Goal: Transaction & Acquisition: Obtain resource

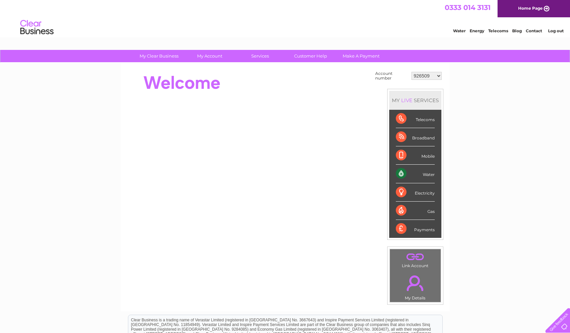
click at [555, 32] on link "Log out" at bounding box center [556, 30] width 16 height 5
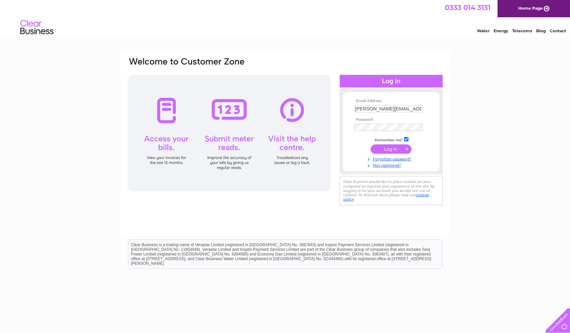
click at [405, 109] on input "sarahr@pbdevco.com" at bounding box center [389, 108] width 69 height 7
type input "invoice@pbdevco.com"
click at [399, 149] on input "submit" at bounding box center [391, 148] width 41 height 9
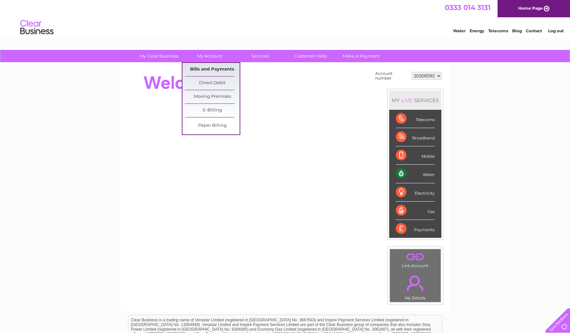
click at [219, 65] on link "Bills and Payments" at bounding box center [212, 69] width 55 height 13
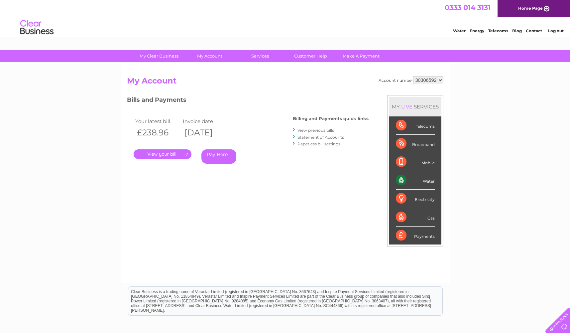
click at [554, 33] on link "Log out" at bounding box center [556, 30] width 16 height 5
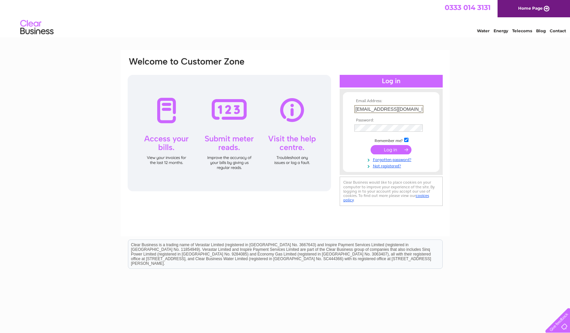
click at [414, 108] on input "[EMAIL_ADDRESS][DOMAIN_NAME]" at bounding box center [389, 109] width 69 height 8
type input "[PERSON_NAME][EMAIL_ADDRESS][DOMAIN_NAME]"
click at [400, 148] on input "submit" at bounding box center [391, 148] width 41 height 9
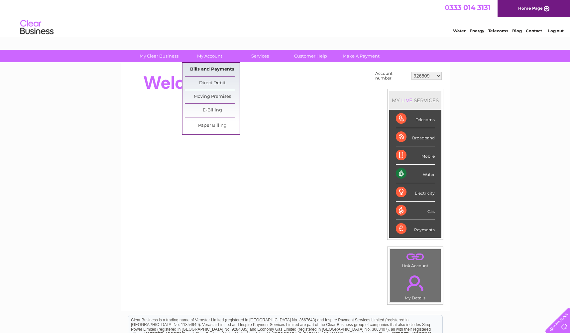
click at [217, 65] on link "Bills and Payments" at bounding box center [212, 69] width 55 height 13
drag, startPoint x: 217, startPoint y: 69, endPoint x: 233, endPoint y: 59, distance: 19.5
click at [217, 69] on link "Bills and Payments" at bounding box center [212, 69] width 55 height 13
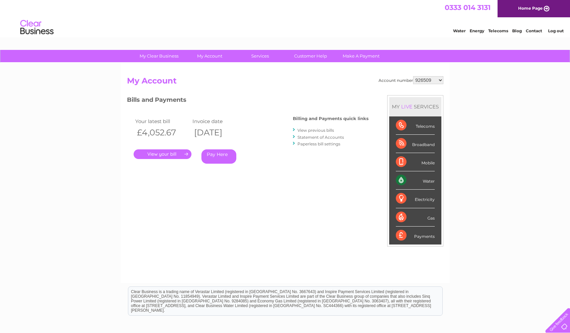
click at [330, 131] on link "View previous bills" at bounding box center [316, 130] width 37 height 5
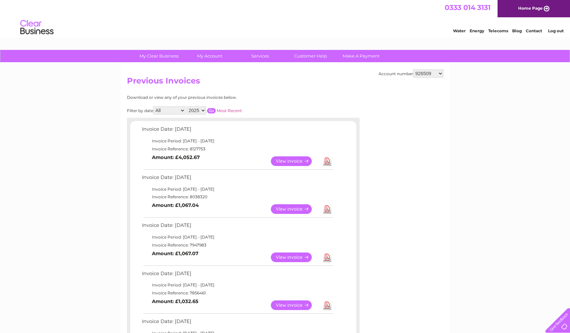
click at [281, 208] on link "View" at bounding box center [295, 209] width 49 height 10
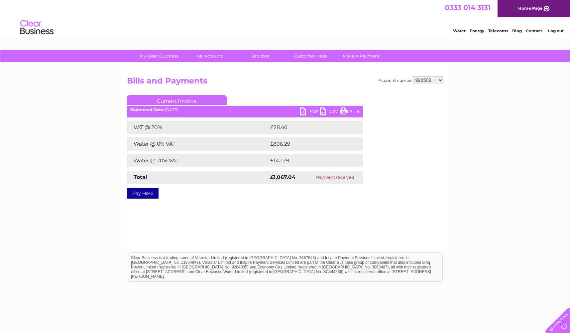
click at [302, 113] on link "PDF" at bounding box center [310, 112] width 20 height 10
